Goal: Find specific page/section: Find specific page/section

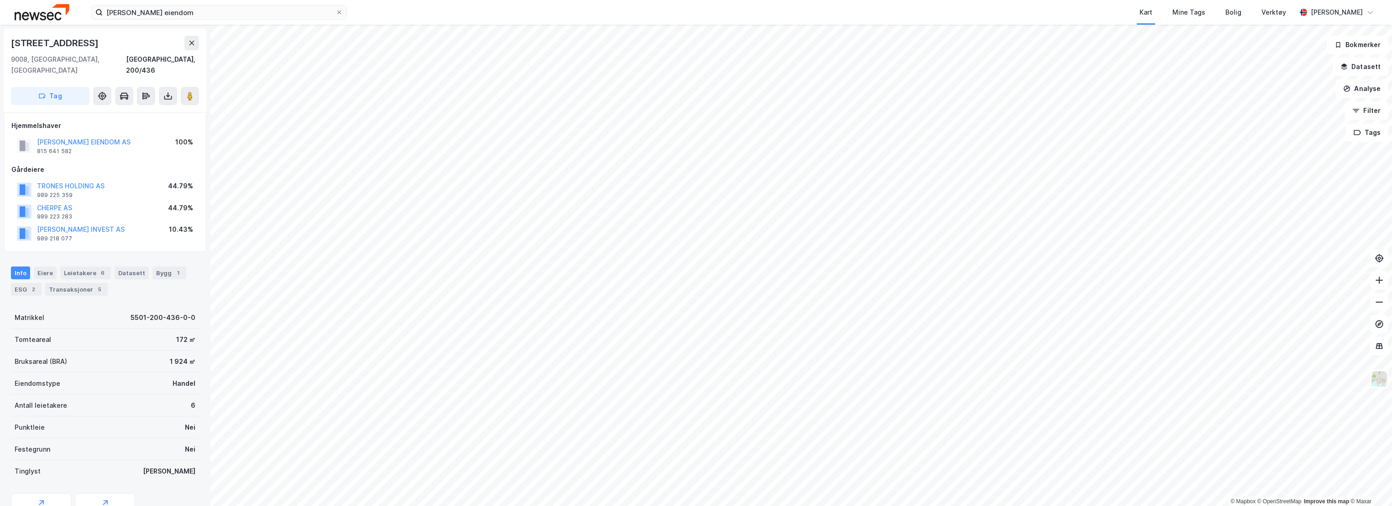
scroll to position [0, 0]
click at [339, 13] on icon at bounding box center [339, 13] width 4 height 4
click at [336, 13] on input "[PERSON_NAME] eiendom" at bounding box center [219, 12] width 233 height 14
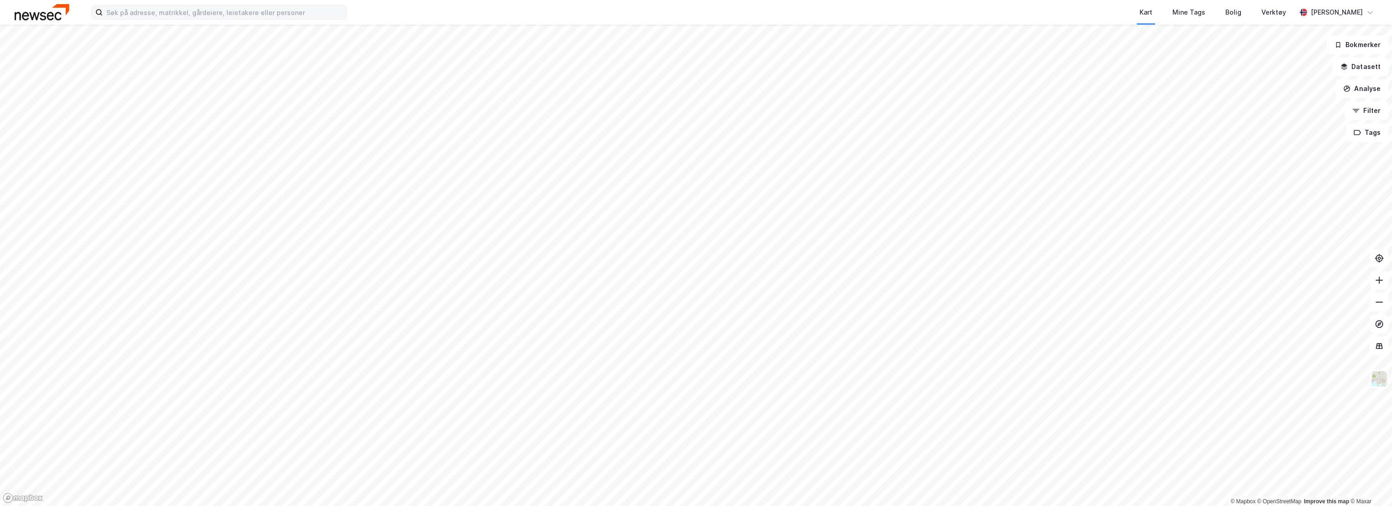
click at [366, 10] on div "Kart Mine Tags Bolig Verktøy [PERSON_NAME]" at bounding box center [696, 12] width 1392 height 25
click at [218, 9] on input at bounding box center [225, 12] width 244 height 14
click at [495, 11] on div "Kart Mine Tags Bolig Verktøy" at bounding box center [844, 12] width 906 height 25
